Goal: Obtain resource: Obtain resource

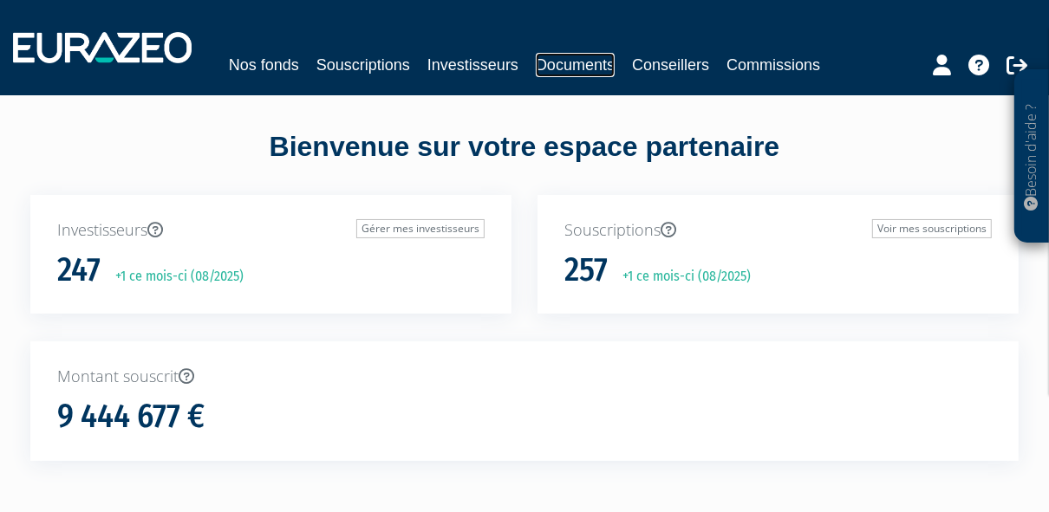
click at [615, 59] on link "Documents" at bounding box center [575, 65] width 79 height 24
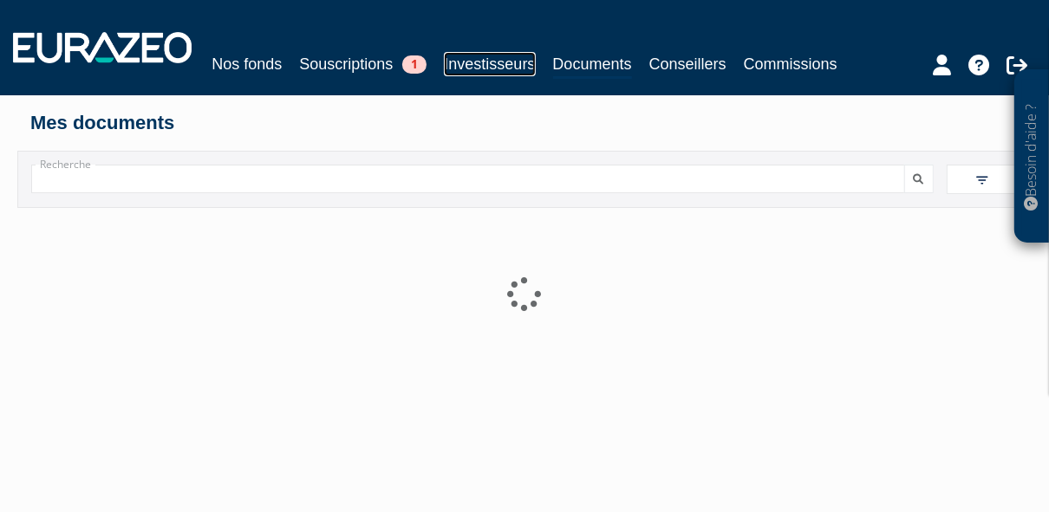
click at [513, 59] on link "Investisseurs" at bounding box center [489, 64] width 91 height 24
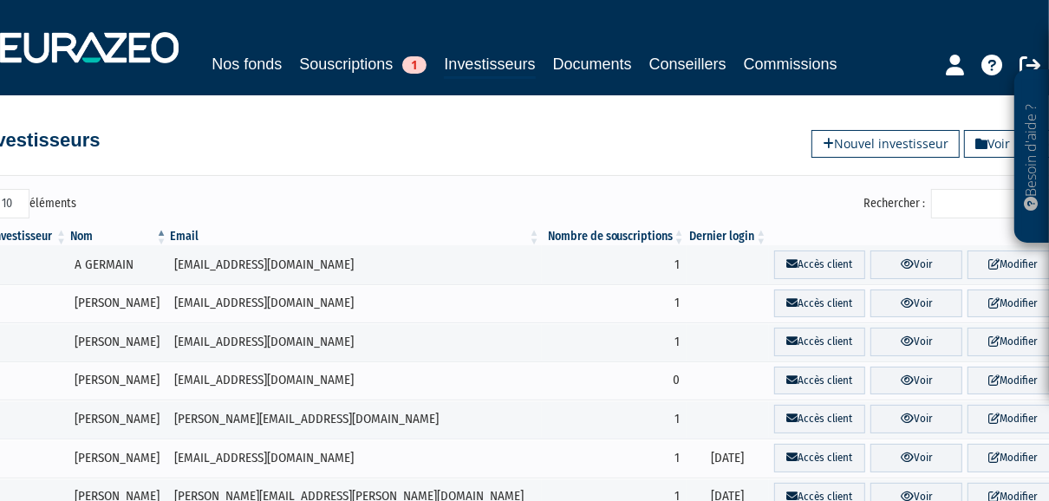
click at [966, 218] on input "Rechercher :" at bounding box center [1013, 203] width 165 height 29
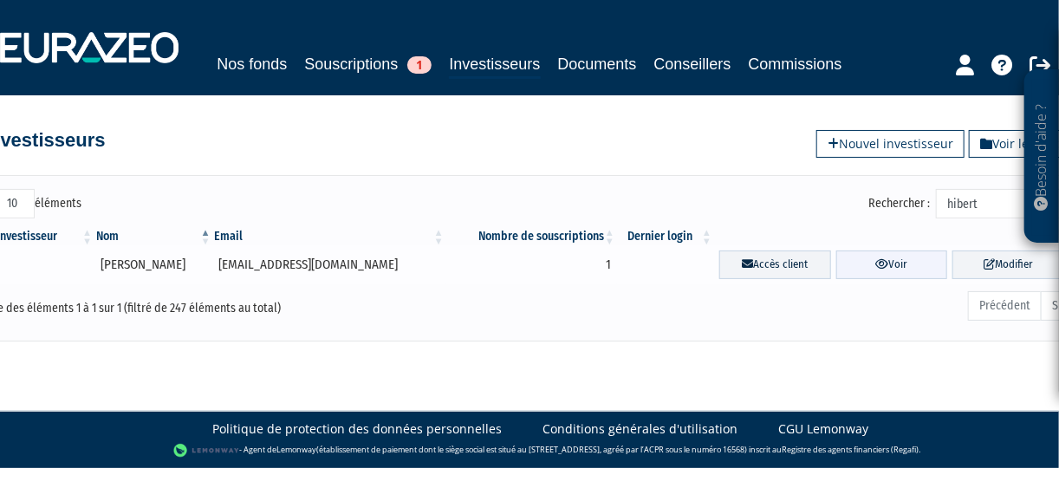
type input "hibert"
click at [897, 279] on link "Voir" at bounding box center [893, 265] width 112 height 29
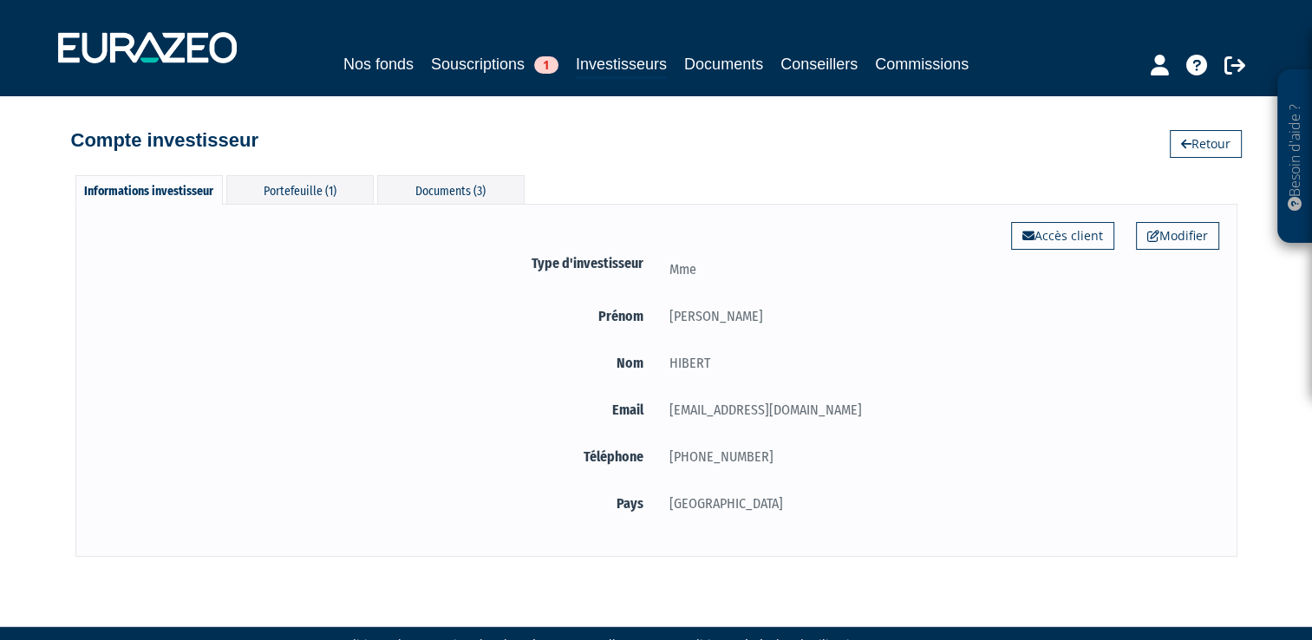
click at [919, 175] on div "Informations investisseur Portefeuille (1) Documents (3) Modifier Accès client …" at bounding box center [656, 365] width 1162 height 381
click at [447, 192] on div "Documents (3)" at bounding box center [450, 189] width 147 height 29
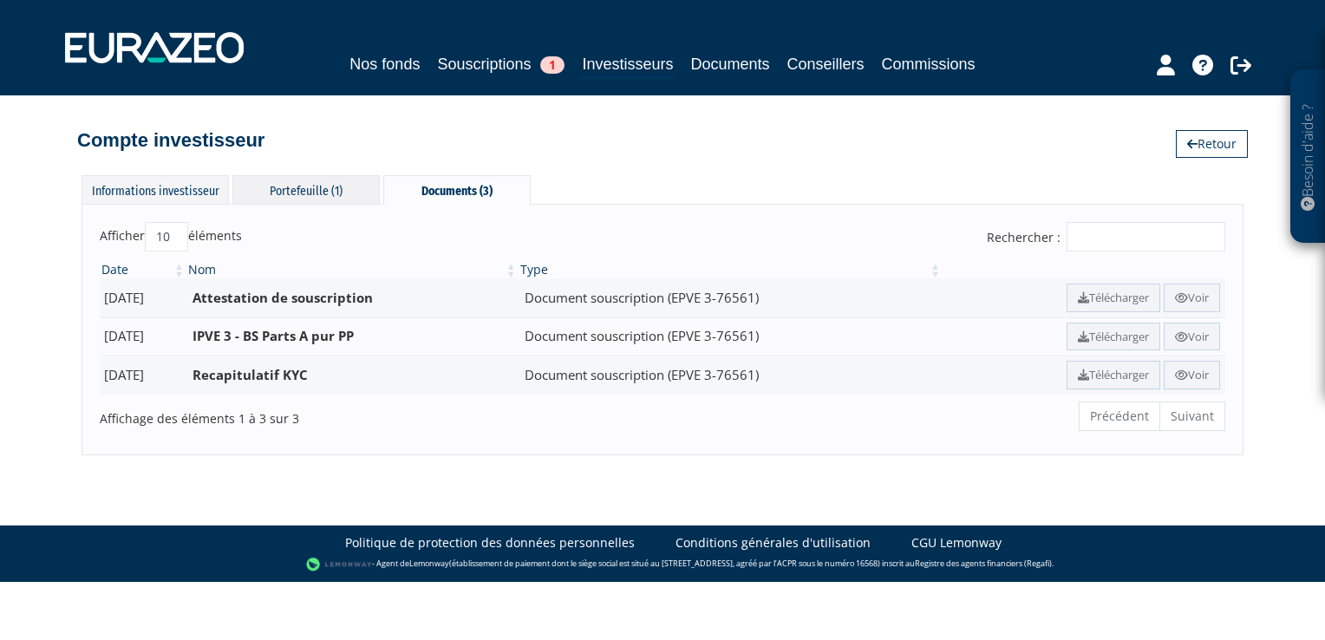
click at [334, 190] on div "Portefeuille (1)" at bounding box center [305, 189] width 147 height 29
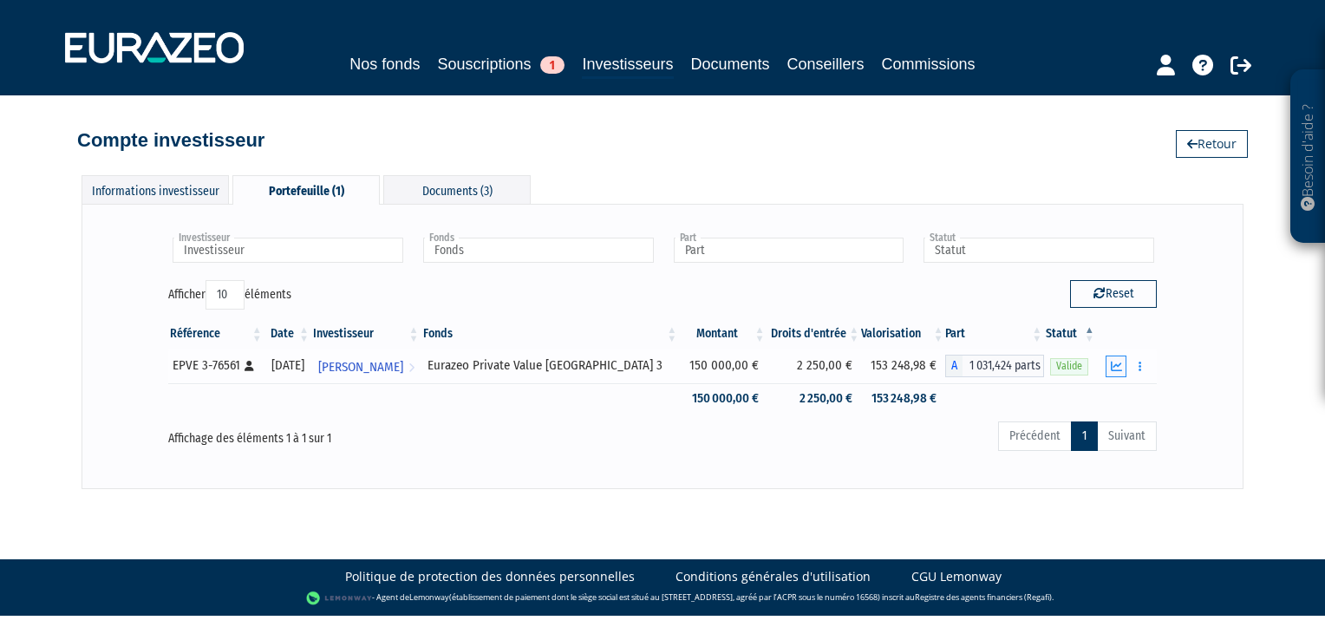
click at [1048, 365] on icon "button" at bounding box center [1116, 366] width 11 height 11
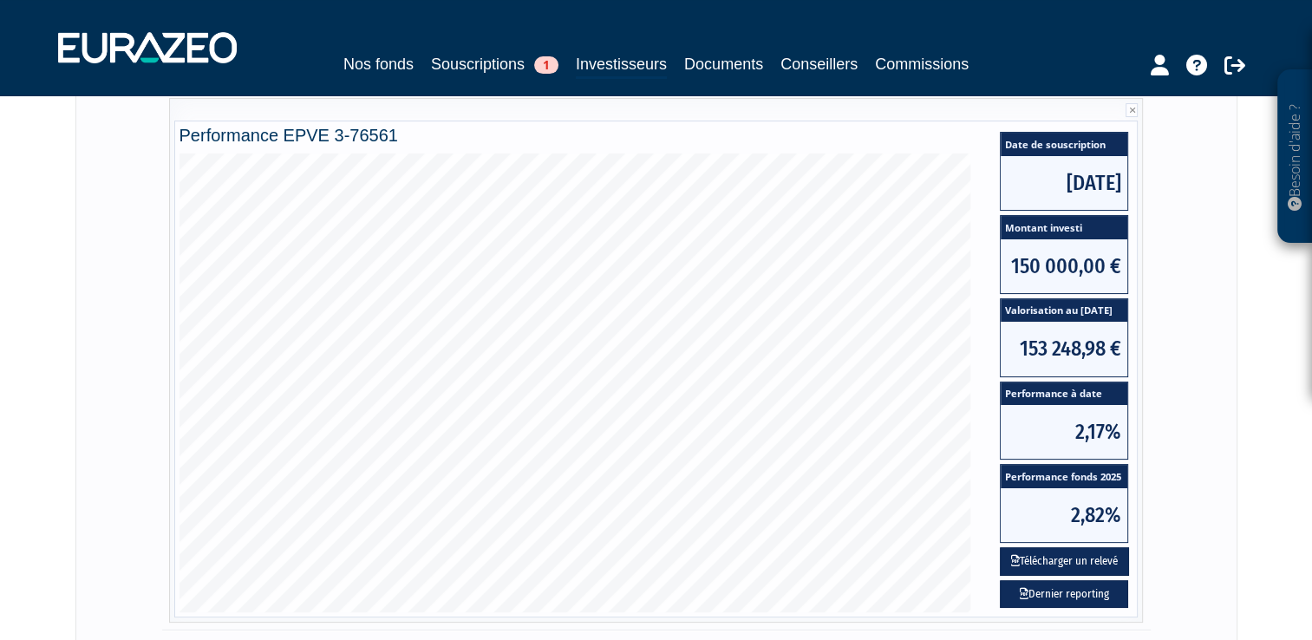
scroll to position [294, 0]
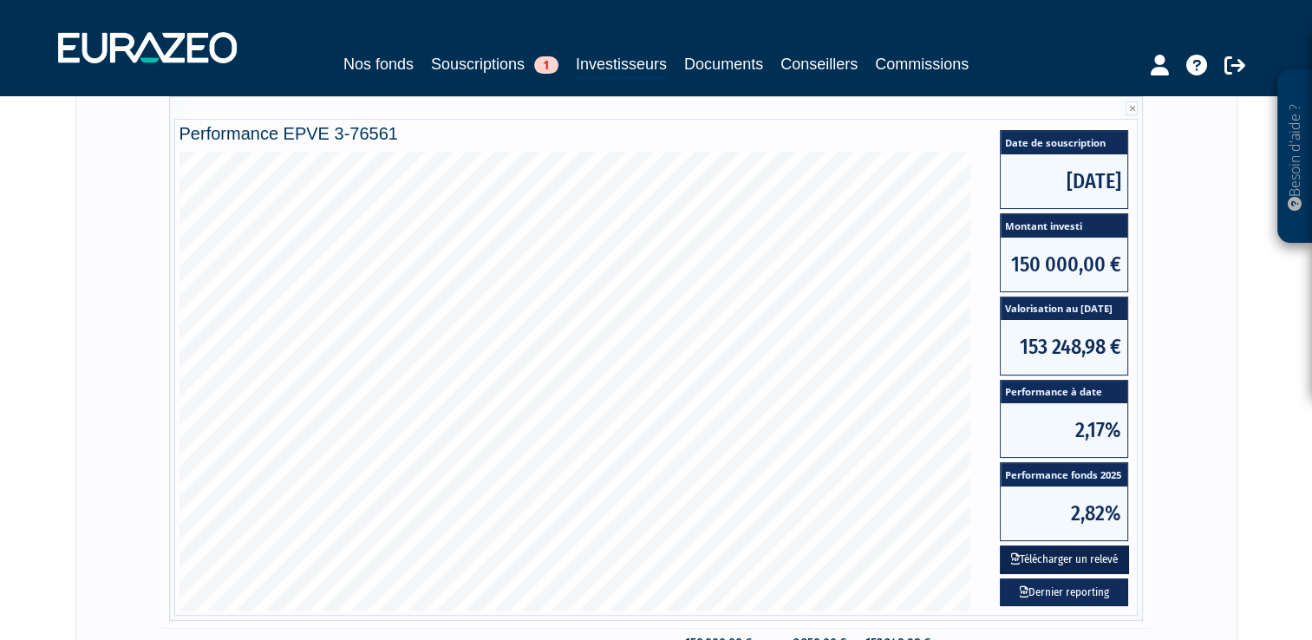
click at [1048, 500] on button "Télécharger un relevé" at bounding box center [1064, 559] width 129 height 29
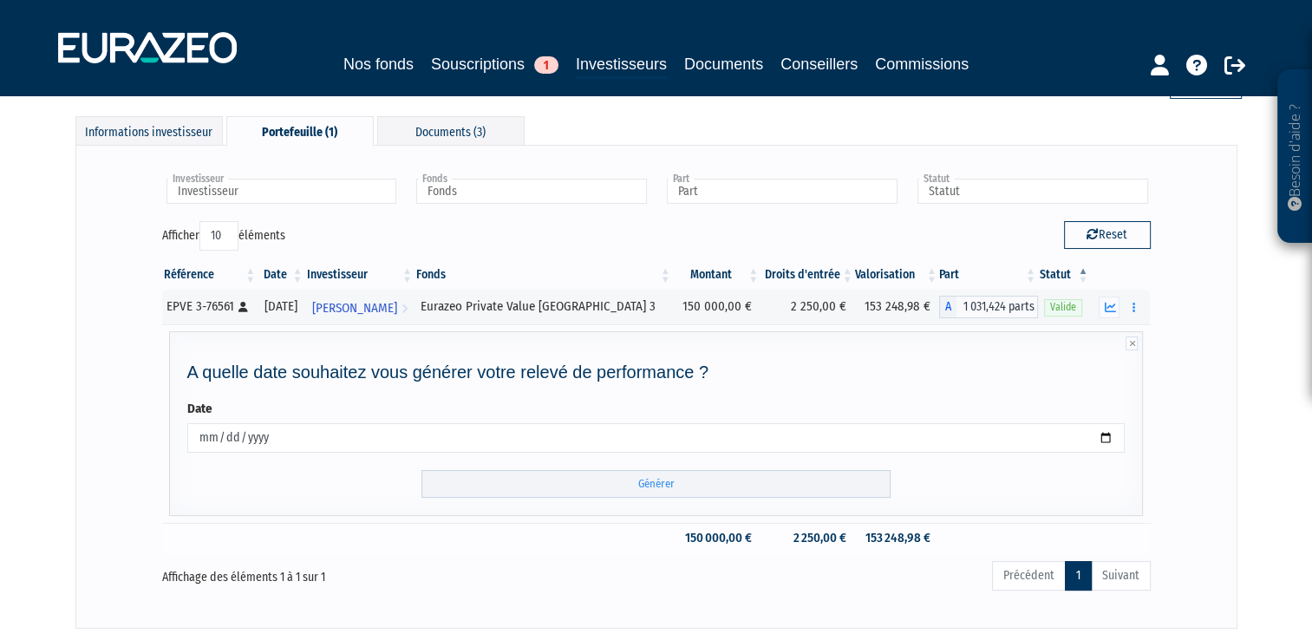
scroll to position [171, 0]
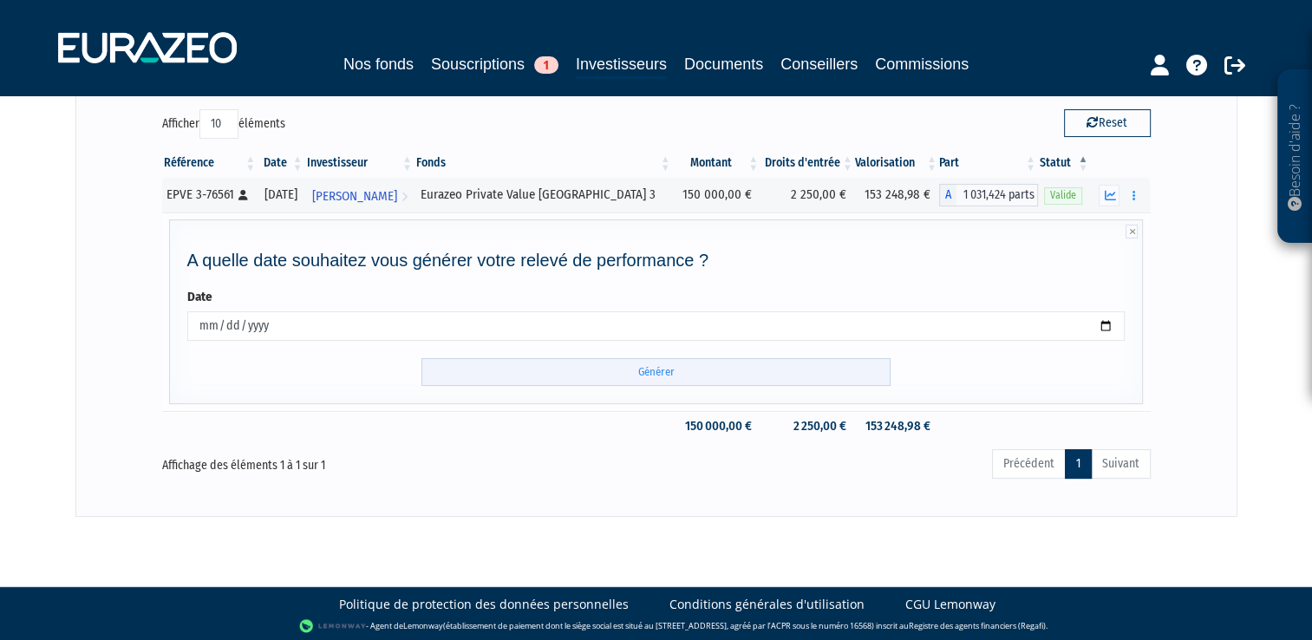
click at [645, 368] on input "Générer" at bounding box center [655, 372] width 469 height 29
click at [1048, 192] on button "button" at bounding box center [1133, 196] width 21 height 22
click at [1048, 224] on link "Documents" at bounding box center [1095, 226] width 87 height 29
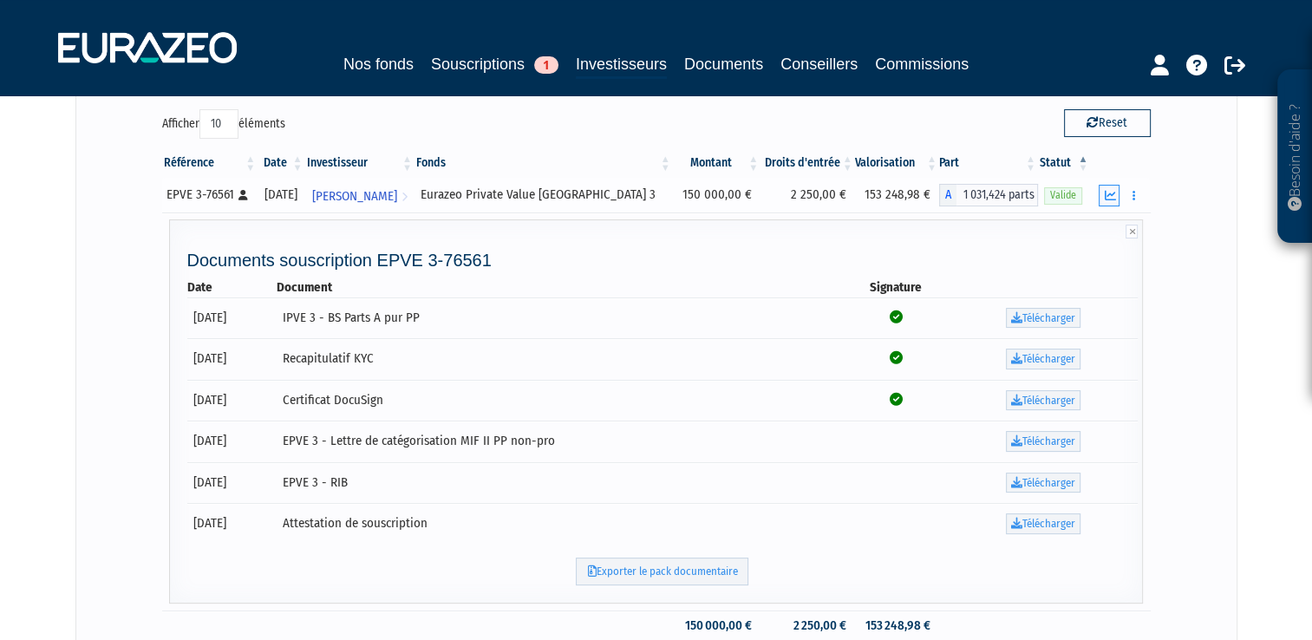
click at [1048, 198] on icon "button" at bounding box center [1109, 195] width 11 height 11
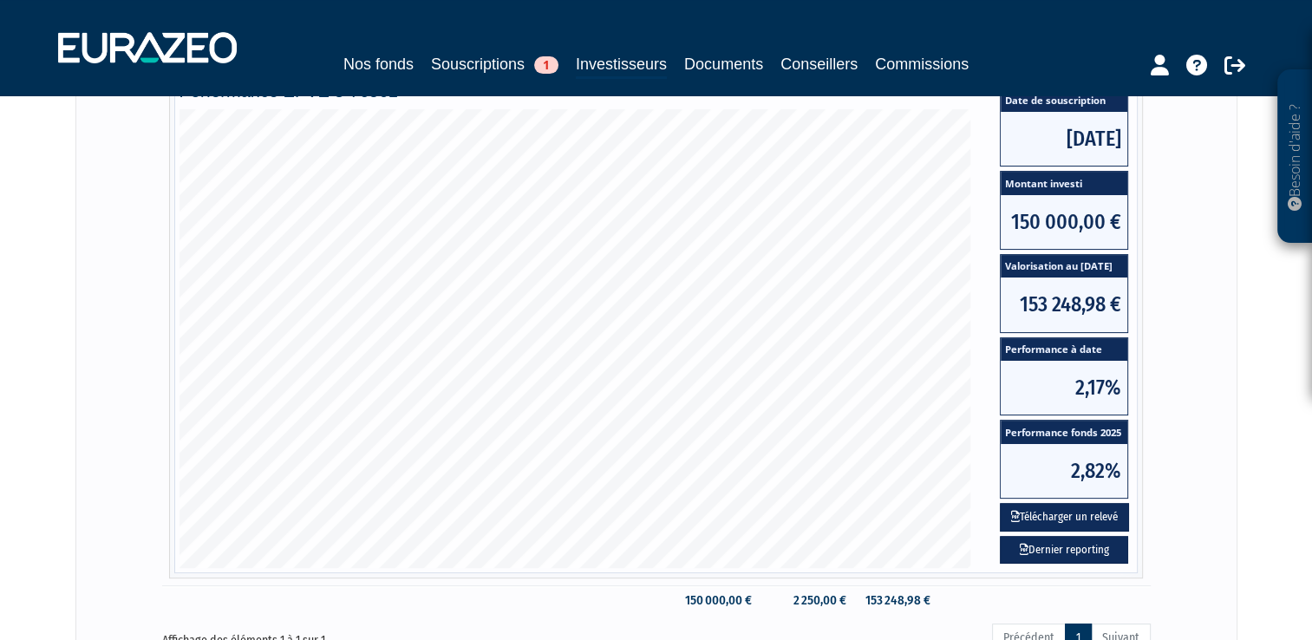
scroll to position [375, 0]
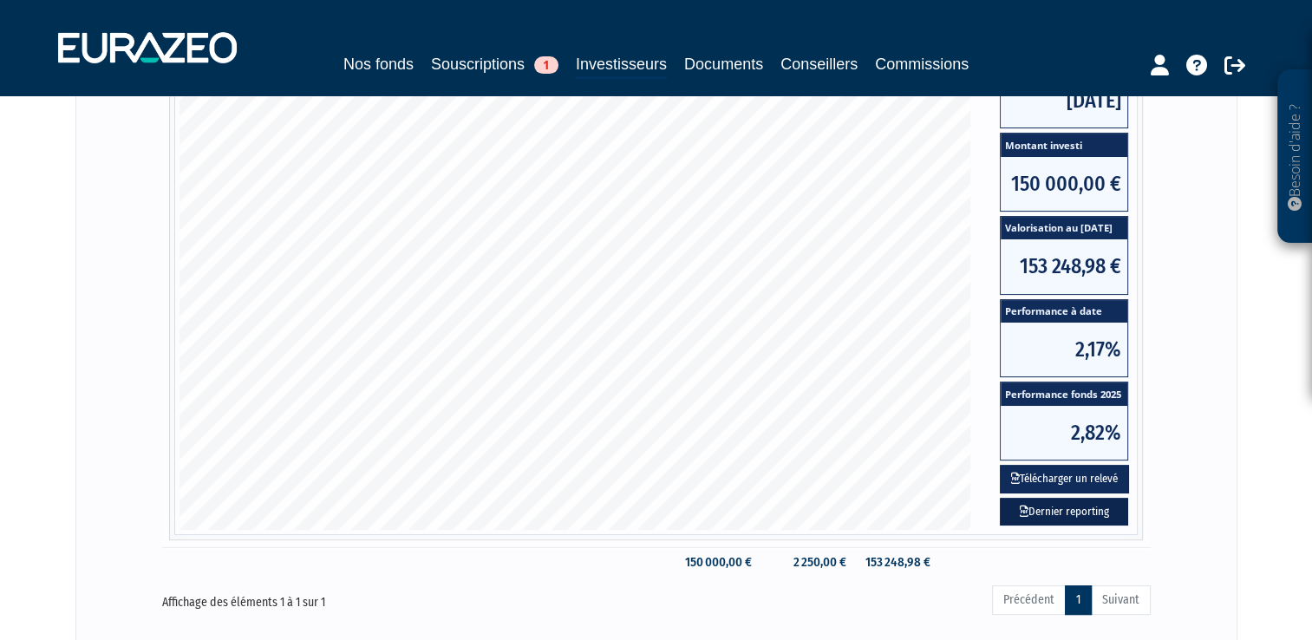
click at [1048, 500] on link "Dernier reporting" at bounding box center [1064, 512] width 128 height 29
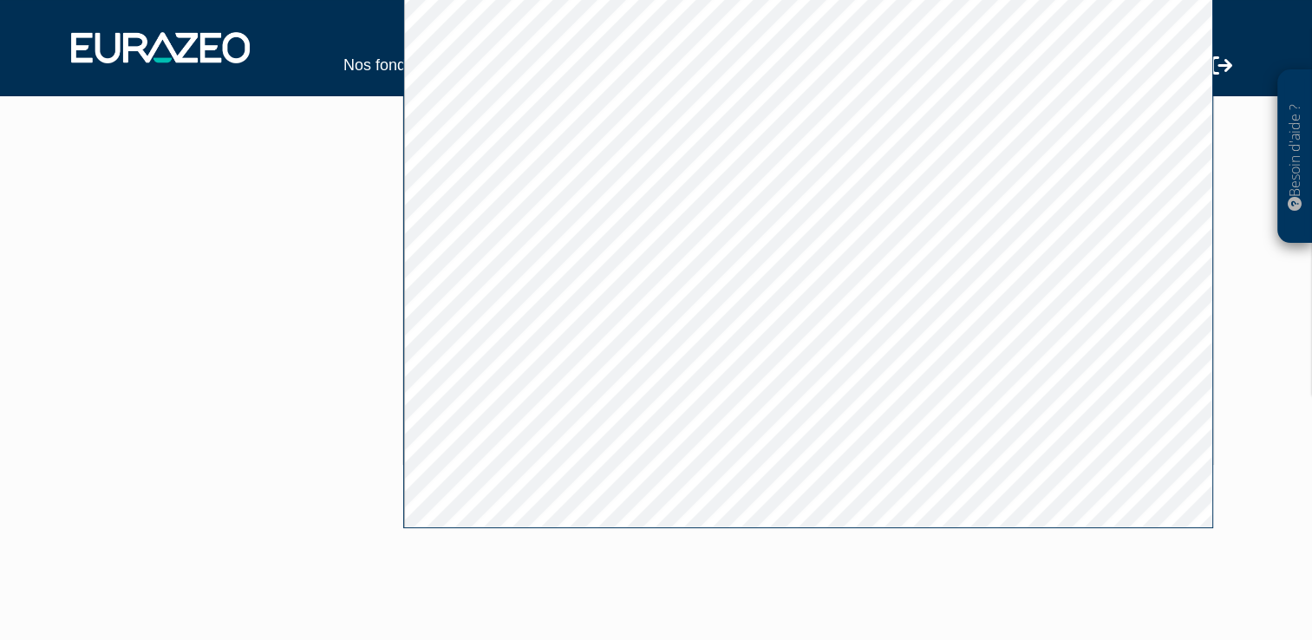
scroll to position [273, 0]
